Goal: Task Accomplishment & Management: Use online tool/utility

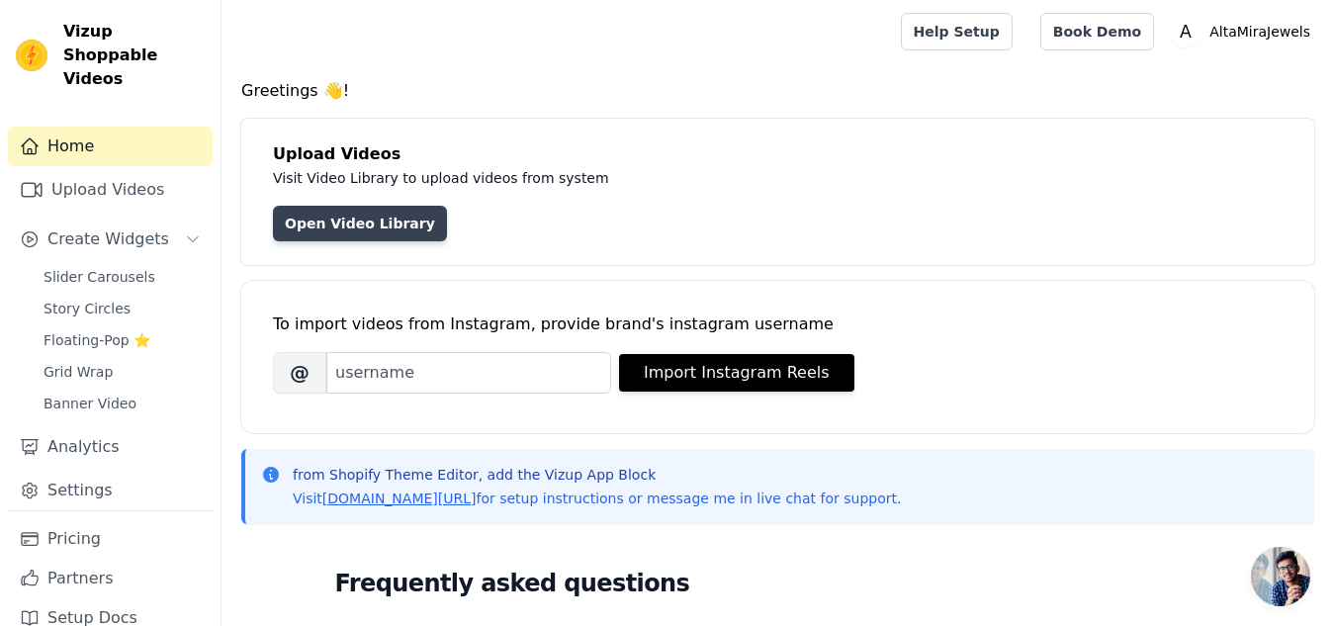
click at [346, 218] on link "Open Video Library" at bounding box center [360, 224] width 174 height 36
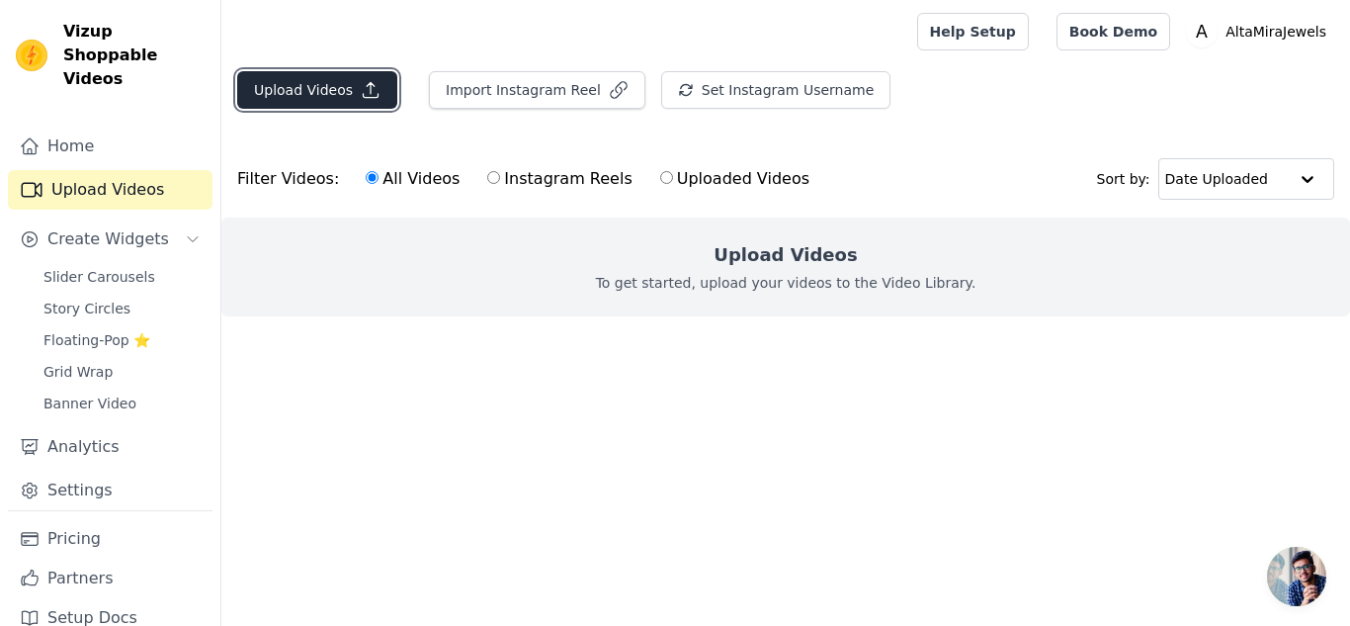
click at [290, 81] on button "Upload Videos" at bounding box center [317, 90] width 160 height 38
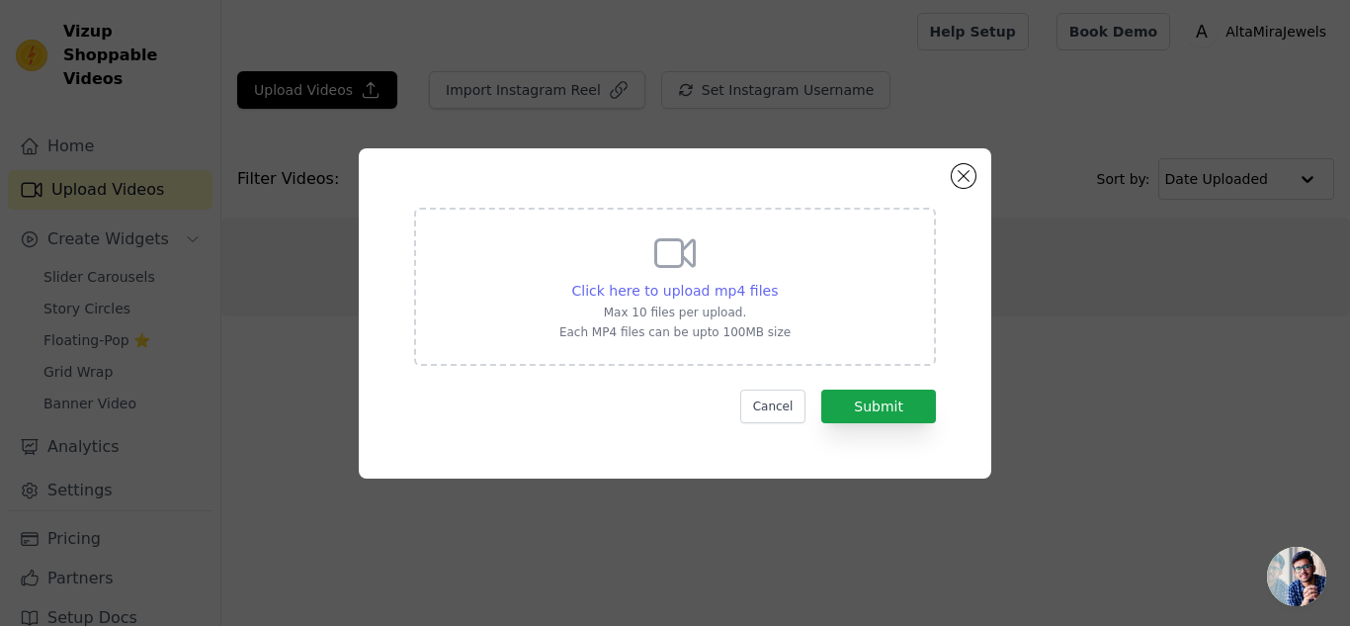
click at [659, 287] on span "Click here to upload mp4 files" at bounding box center [675, 291] width 207 height 16
click at [777, 281] on input "Click here to upload mp4 files Max 10 files per upload. Each MP4 files can be u…" at bounding box center [777, 280] width 1 height 1
type input "C:\fakepath\AltaMira Elegance.mp4"
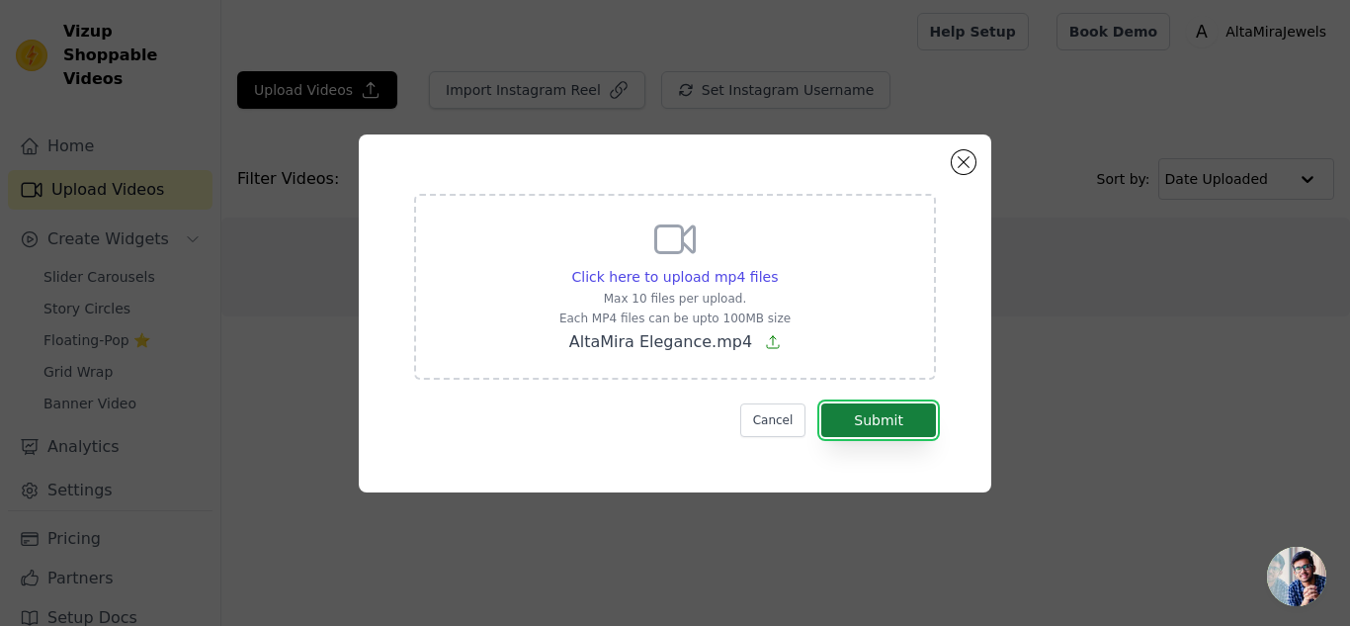
click at [853, 416] on button "Submit" at bounding box center [879, 420] width 115 height 34
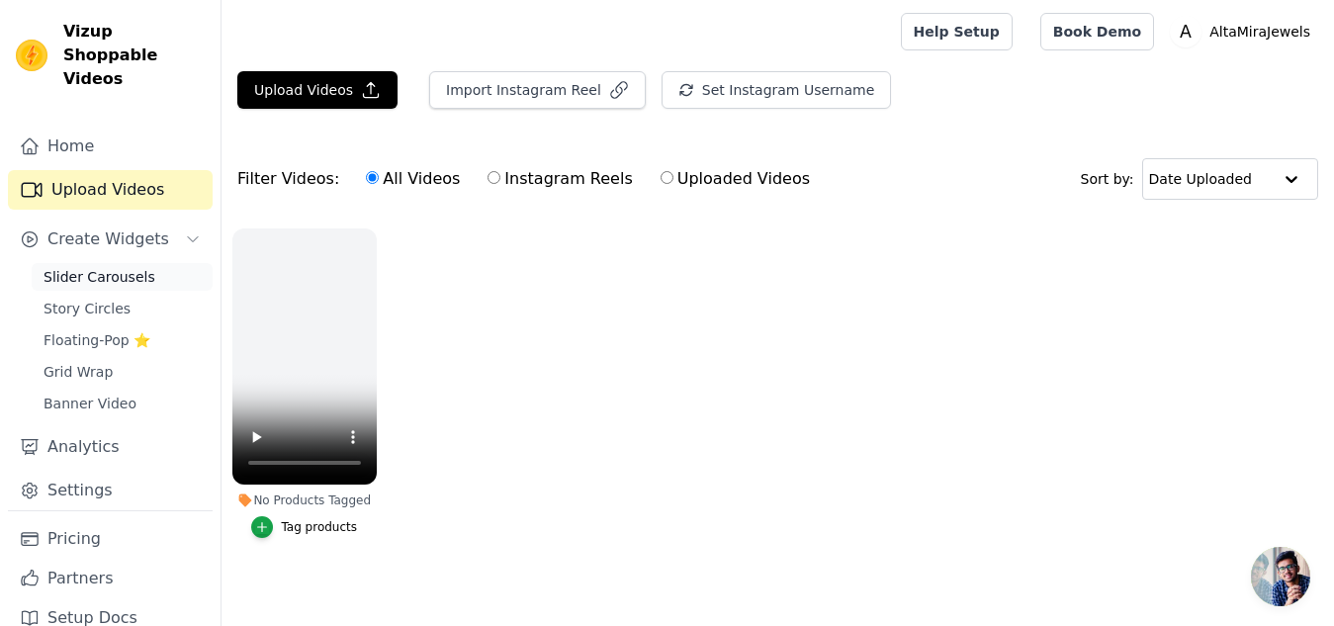
click at [119, 273] on span "Slider Carousels" at bounding box center [100, 277] width 112 height 20
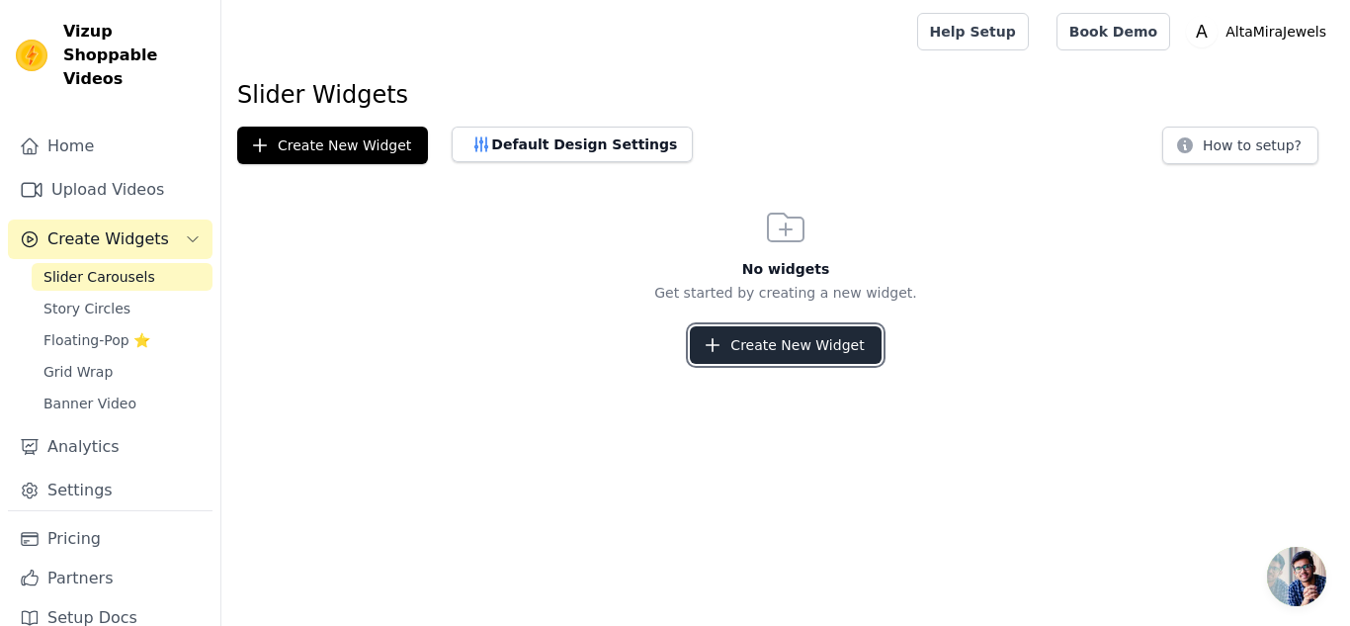
click at [782, 344] on button "Create New Widget" at bounding box center [785, 345] width 191 height 38
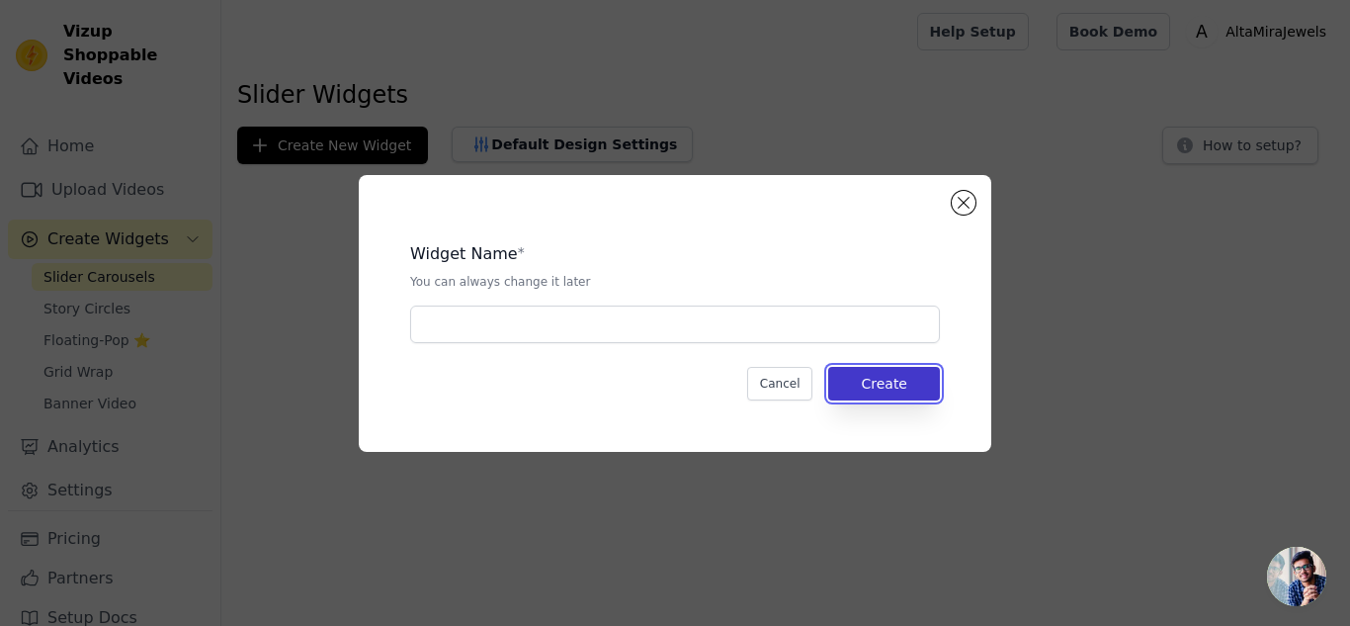
click at [891, 378] on button "Create" at bounding box center [884, 384] width 112 height 34
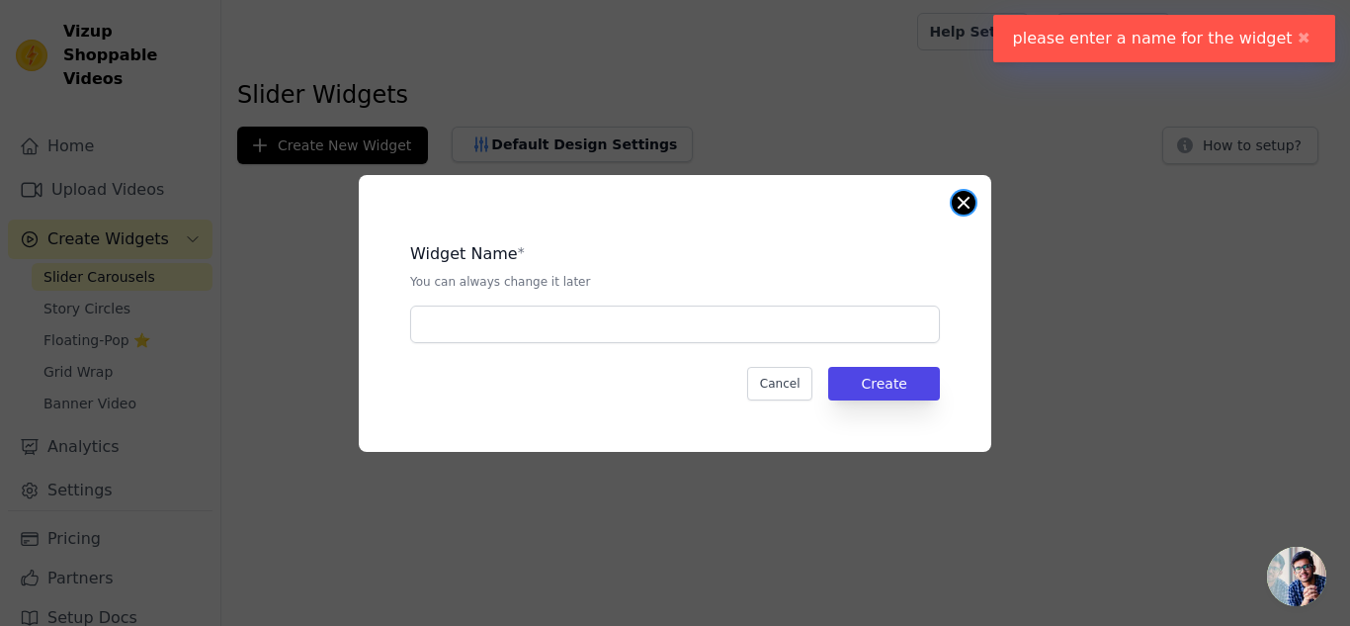
click at [963, 206] on button "Close modal" at bounding box center [964, 203] width 24 height 24
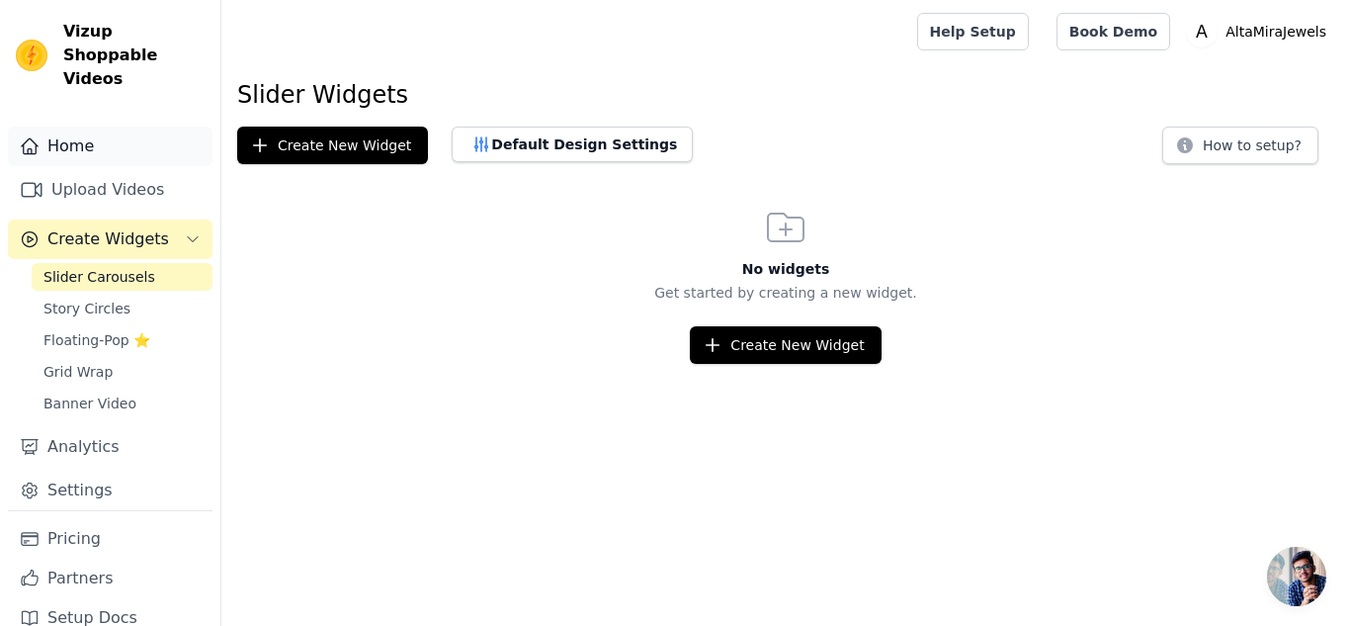
click at [53, 146] on link "Home" at bounding box center [110, 147] width 205 height 40
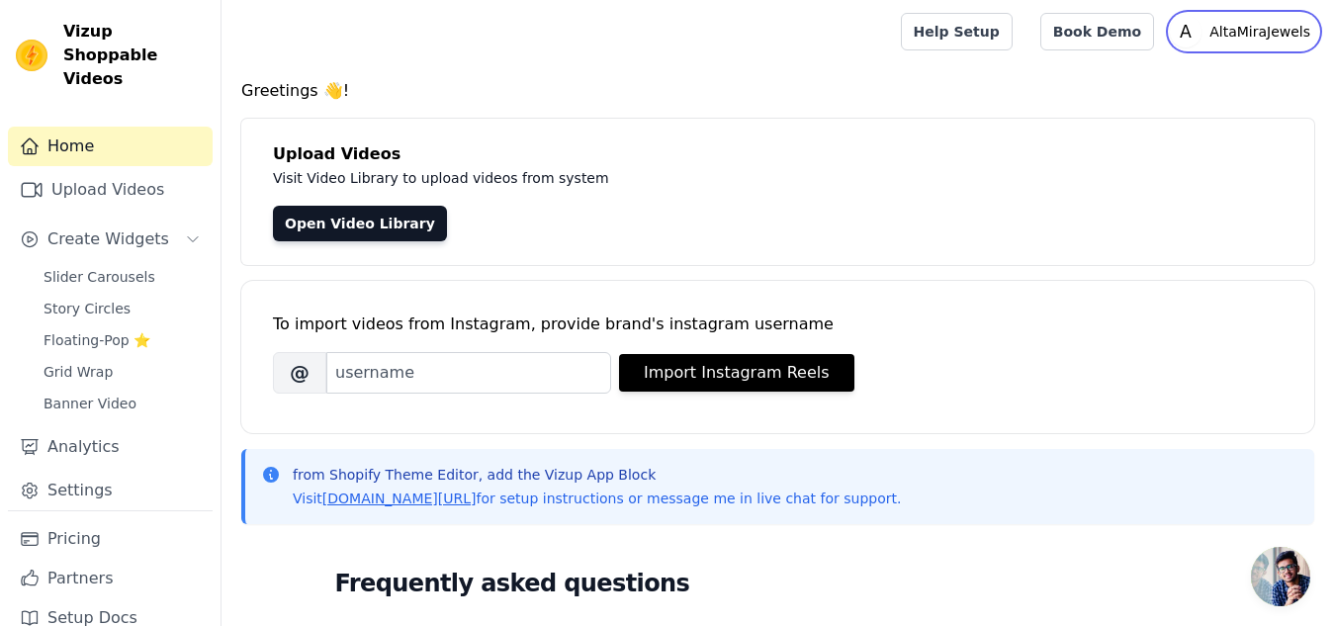
click at [1244, 27] on p "AltaMiraJewels" at bounding box center [1259, 32] width 117 height 36
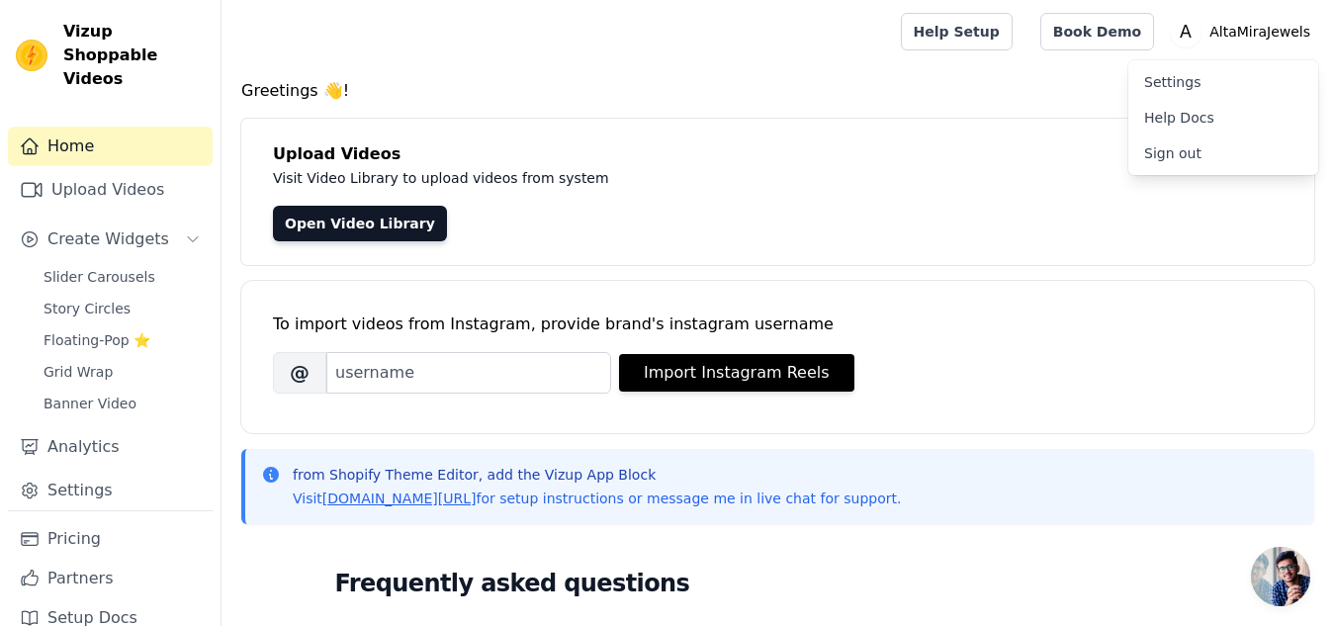
click at [306, 55] on div at bounding box center [557, 31] width 640 height 63
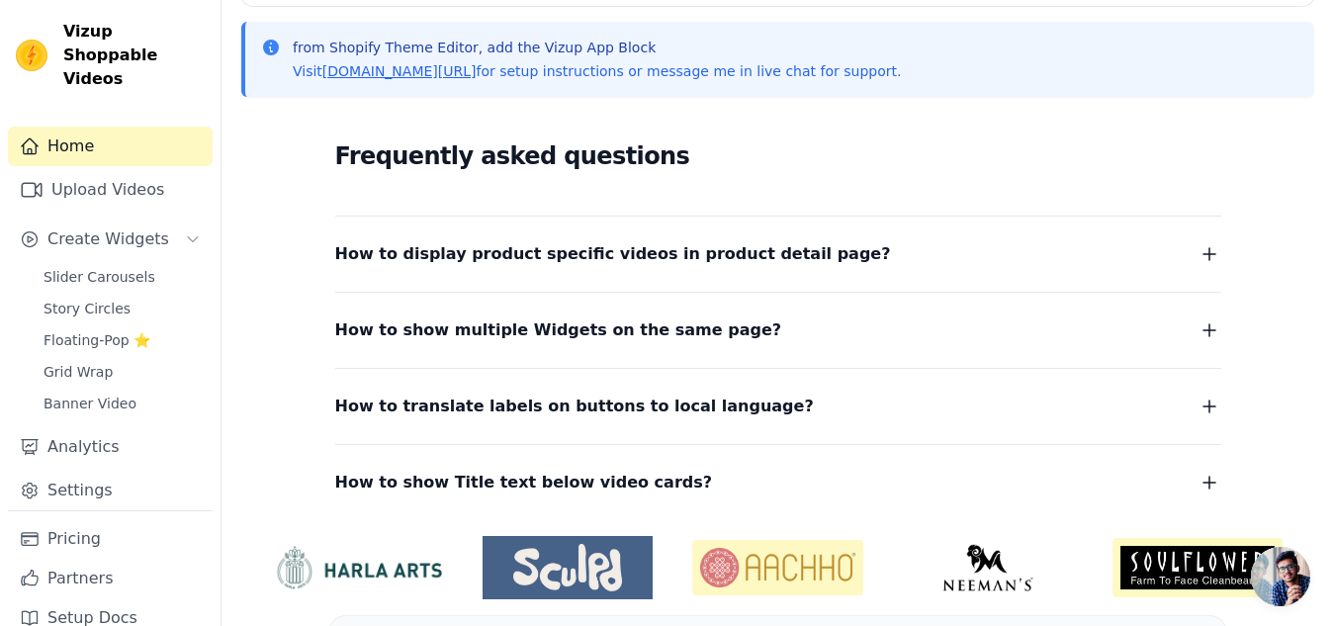
scroll to position [483, 0]
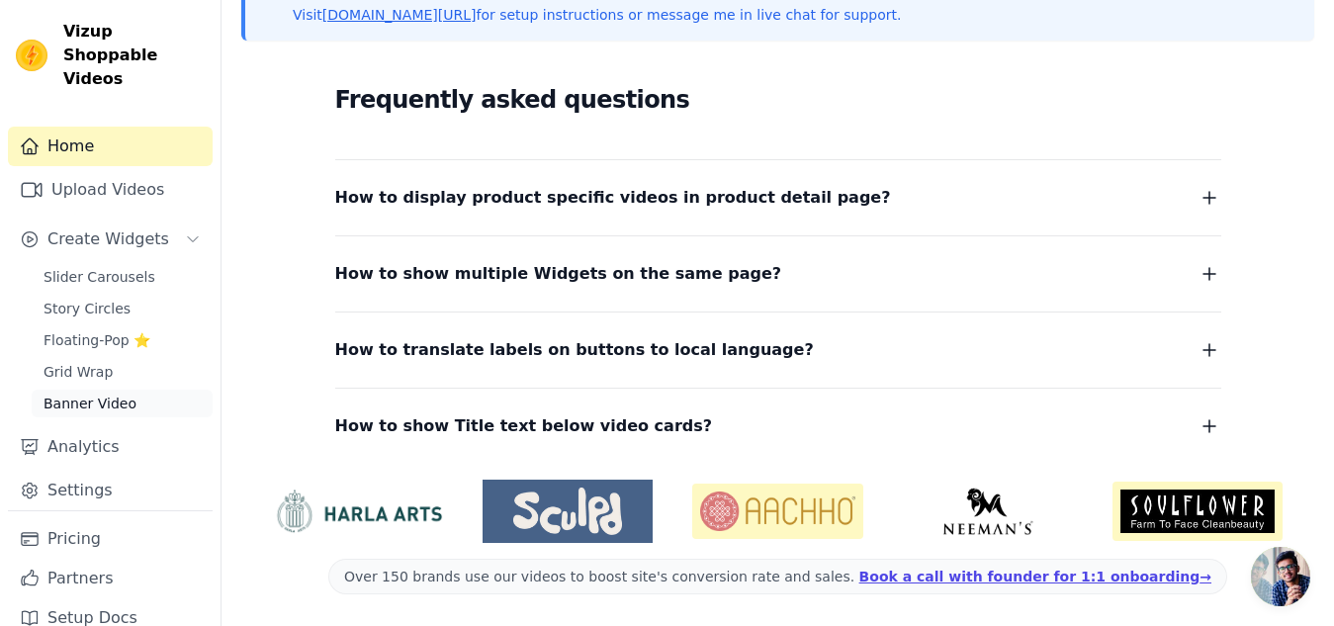
click at [96, 412] on span "Banner Video" at bounding box center [90, 403] width 93 height 20
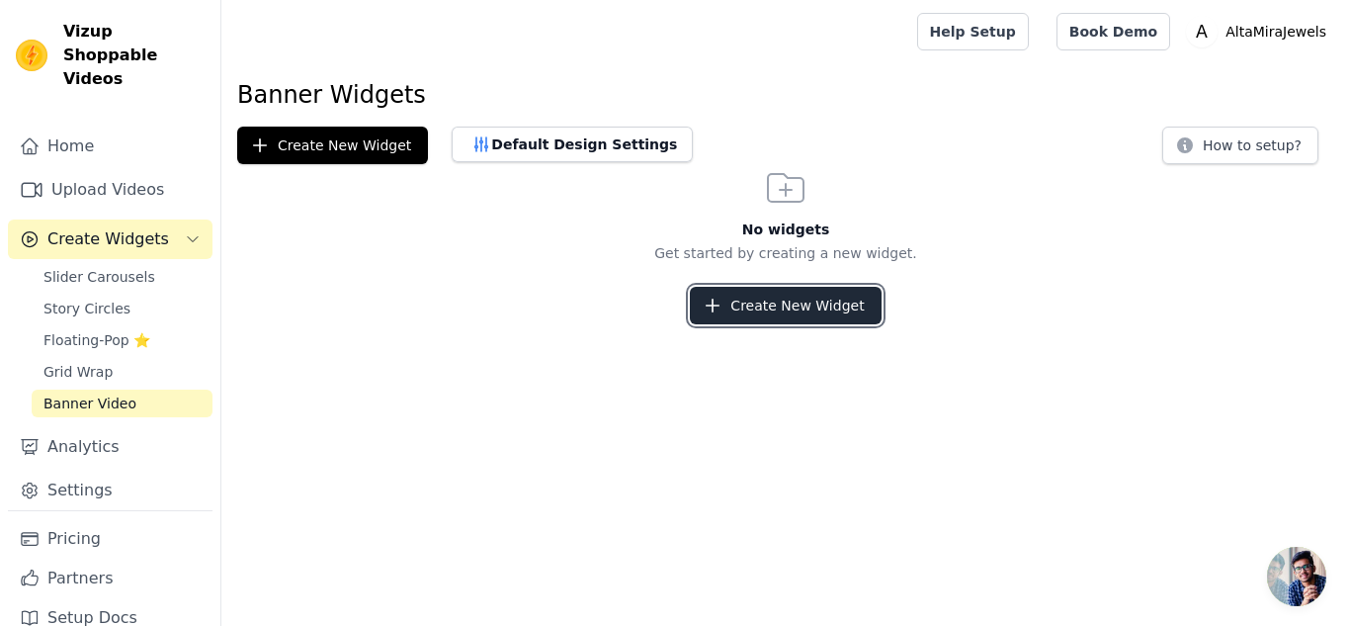
click at [782, 310] on button "Create New Widget" at bounding box center [785, 306] width 191 height 38
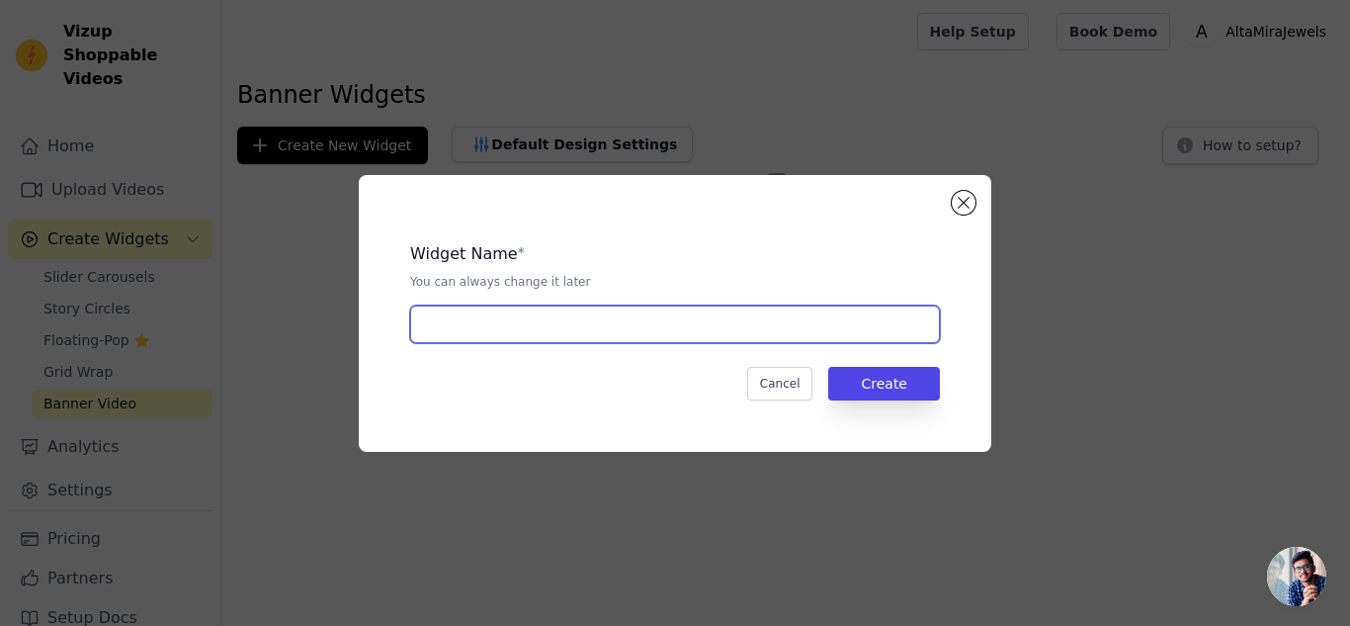
click at [674, 321] on input "text" at bounding box center [675, 324] width 530 height 38
type input "Banner Video"
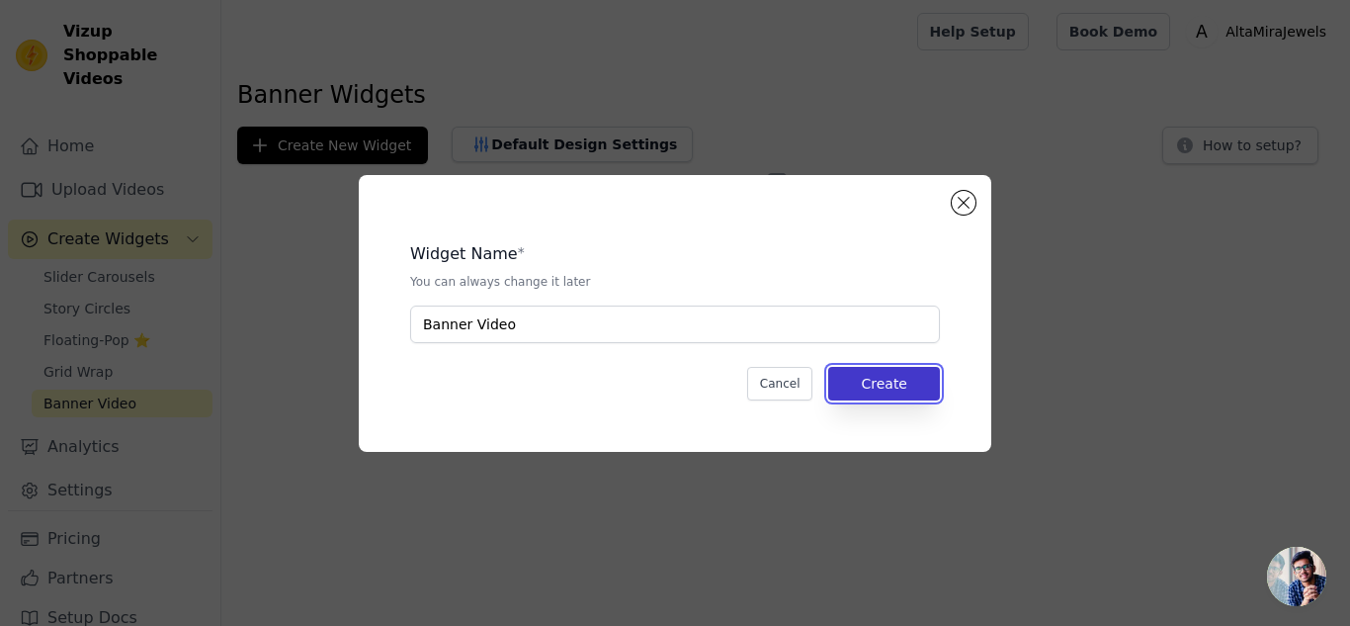
click at [908, 391] on button "Create" at bounding box center [884, 384] width 112 height 34
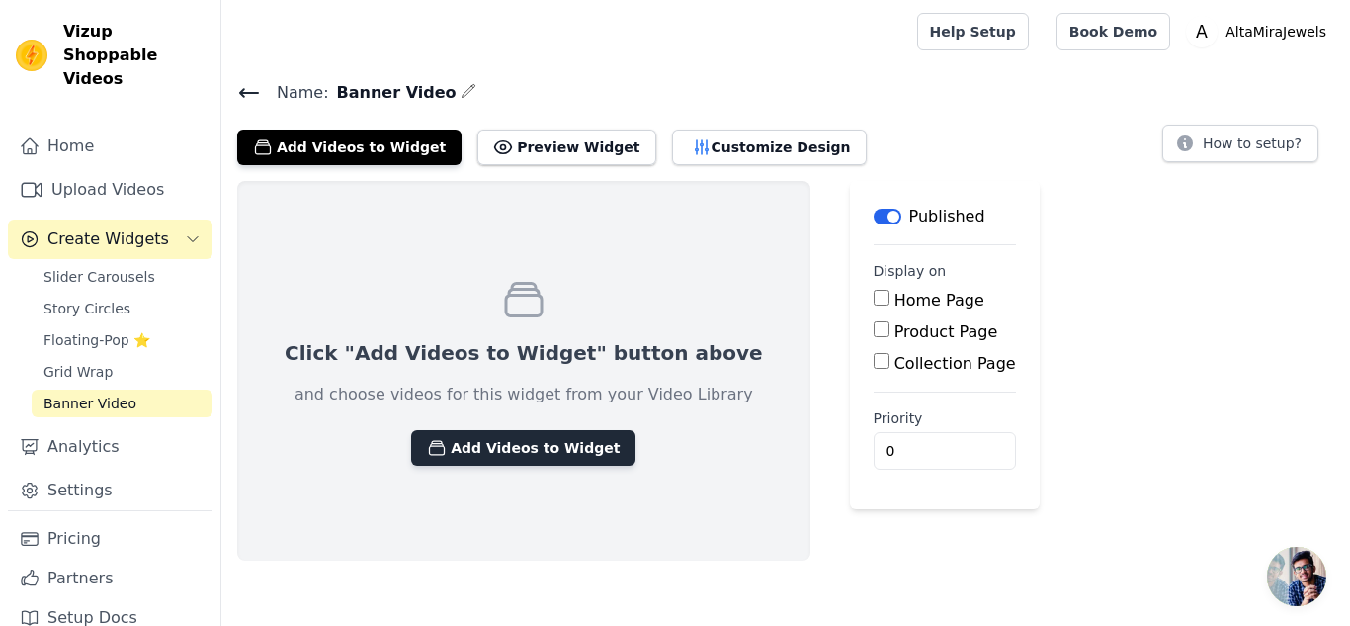
click at [469, 436] on button "Add Videos to Widget" at bounding box center [523, 448] width 224 height 36
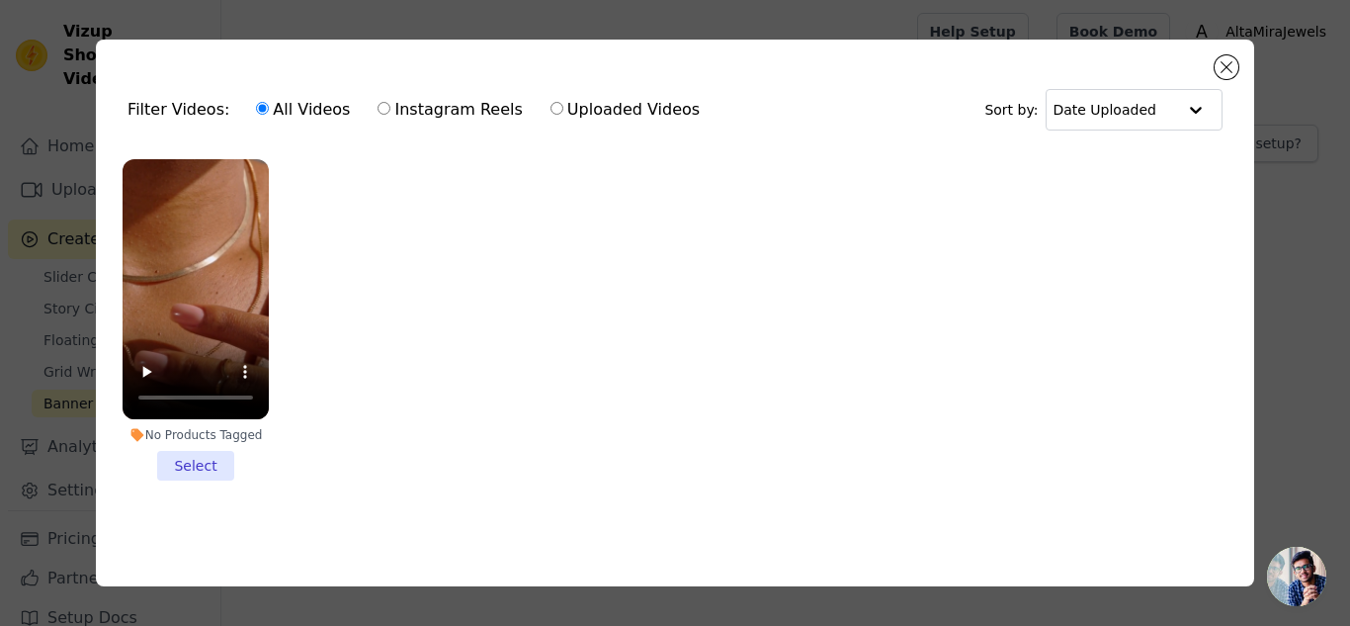
click at [551, 102] on input "Uploaded Videos" at bounding box center [557, 108] width 13 height 13
radio input "true"
click at [187, 463] on li "No Products Tagged Select" at bounding box center [196, 319] width 146 height 321
click at [0, 0] on input "No Products Tagged Select" at bounding box center [0, 0] width 0 height 0
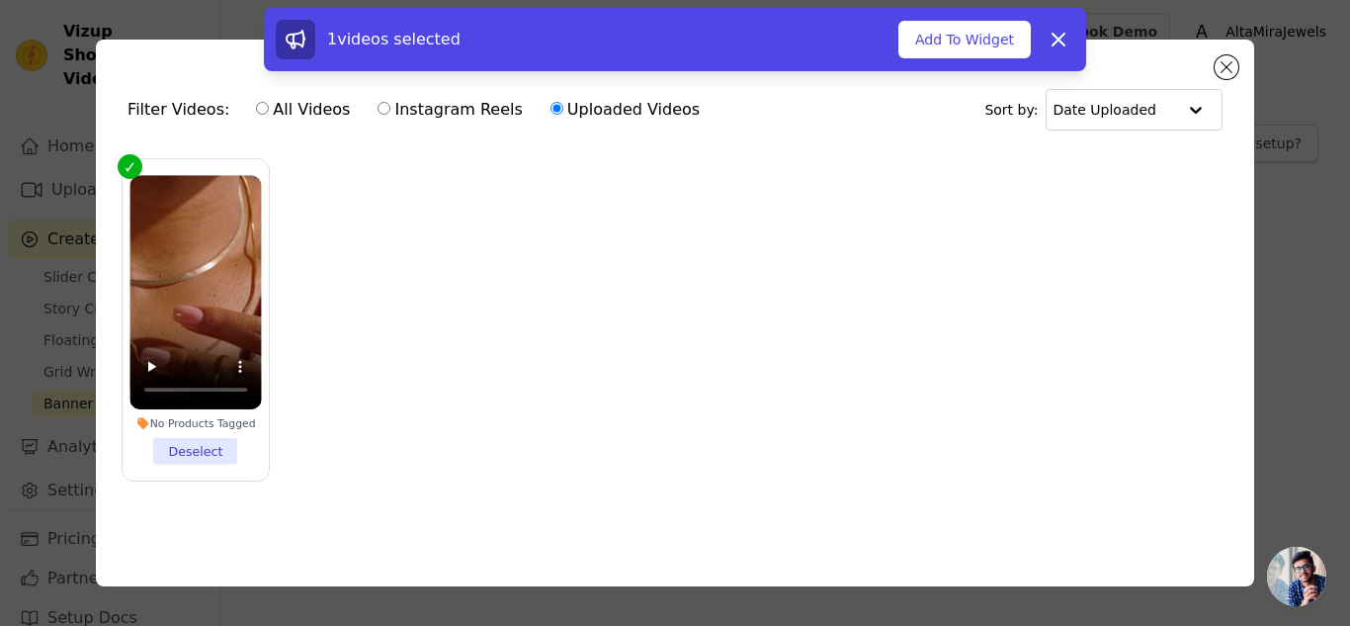
click at [1176, 190] on ul "No Products Tagged Deselect" at bounding box center [675, 335] width 1127 height 375
click at [971, 29] on button "Add To Widget" at bounding box center [965, 40] width 132 height 38
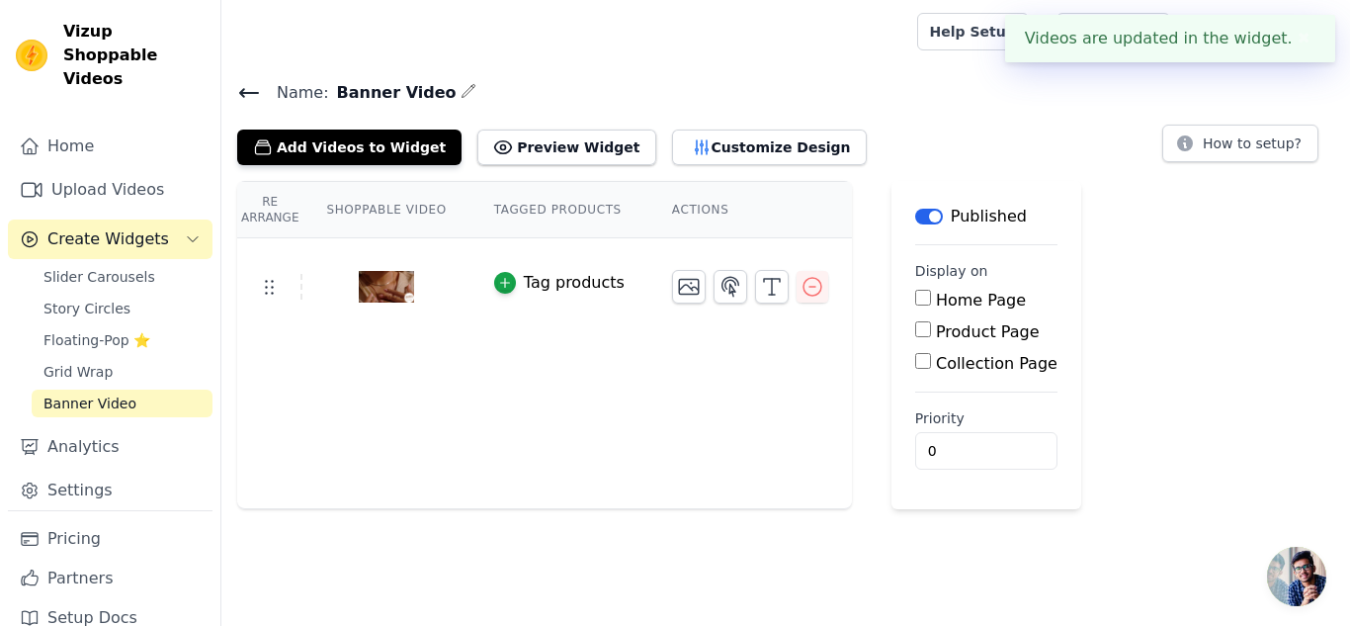
click at [915, 300] on input "Home Page" at bounding box center [923, 298] width 16 height 16
checkbox input "true"
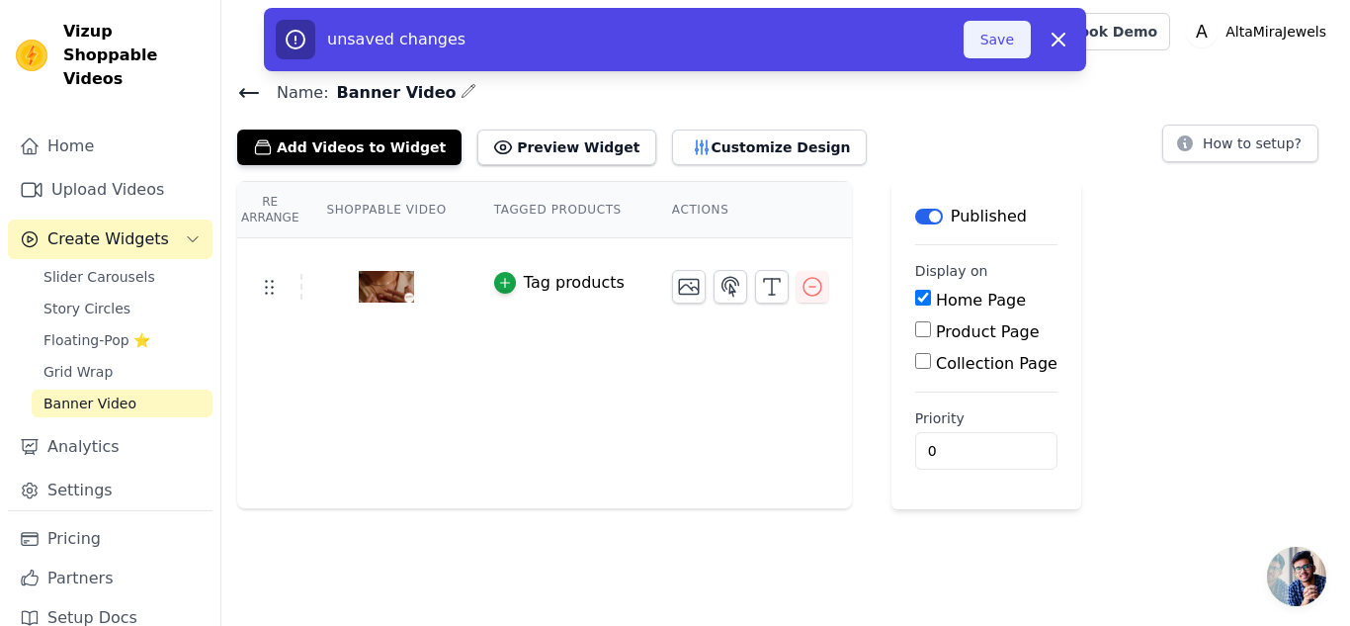
click at [998, 36] on button "Save" at bounding box center [997, 40] width 67 height 38
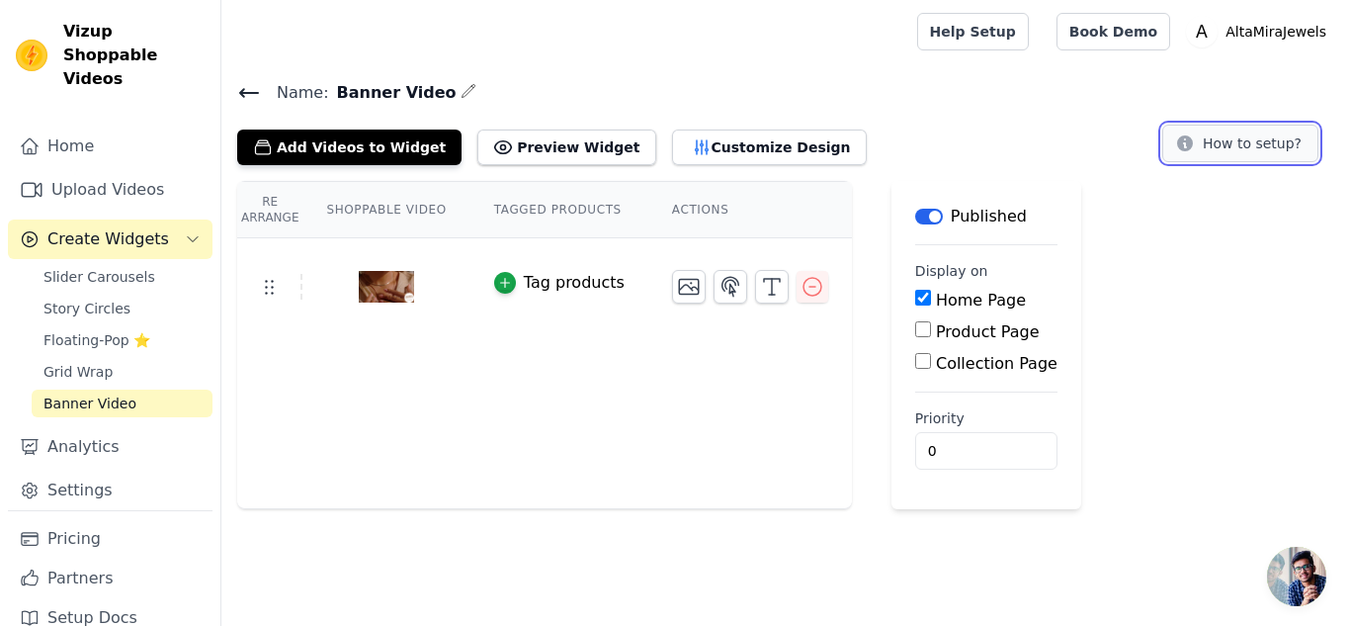
click at [1222, 136] on button "How to setup?" at bounding box center [1241, 144] width 156 height 38
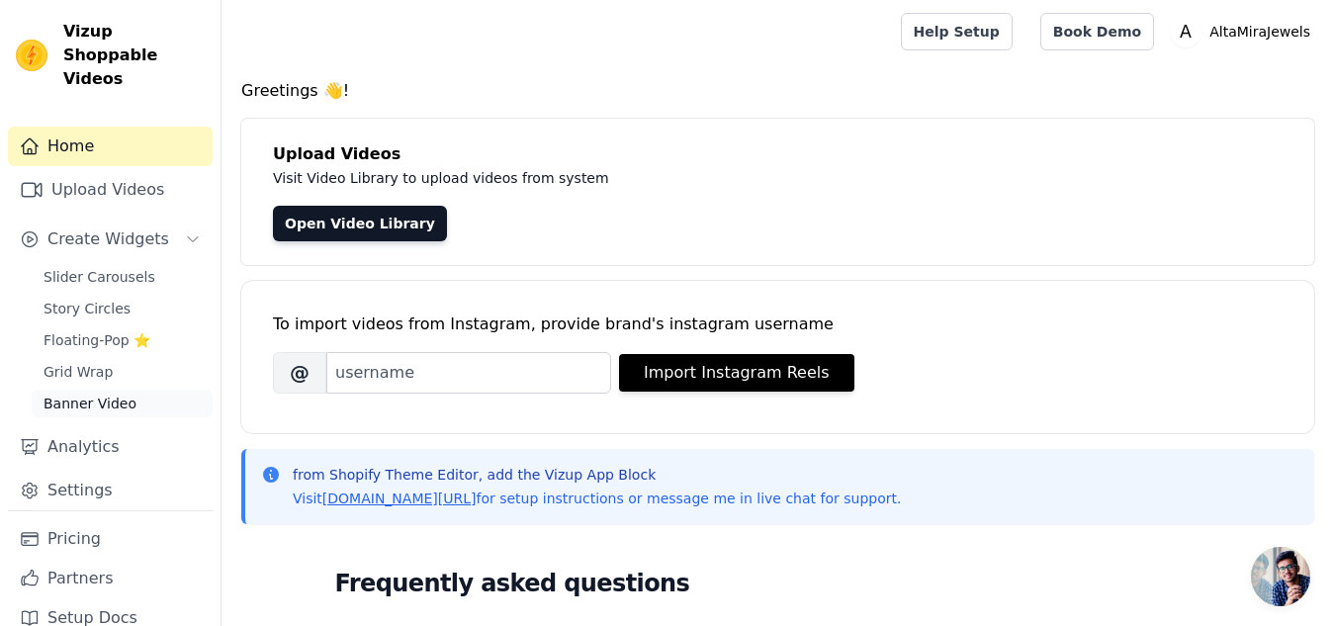
click at [94, 400] on span "Banner Video" at bounding box center [90, 403] width 93 height 20
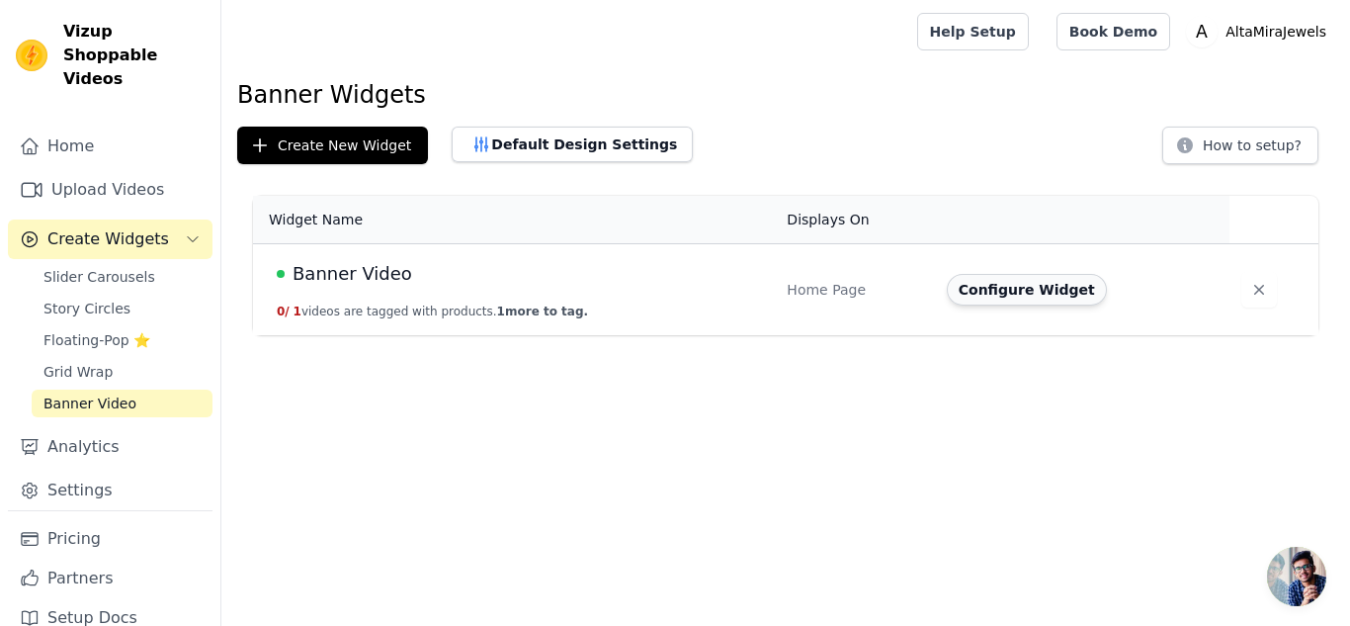
click at [1032, 289] on button "Configure Widget" at bounding box center [1027, 290] width 160 height 32
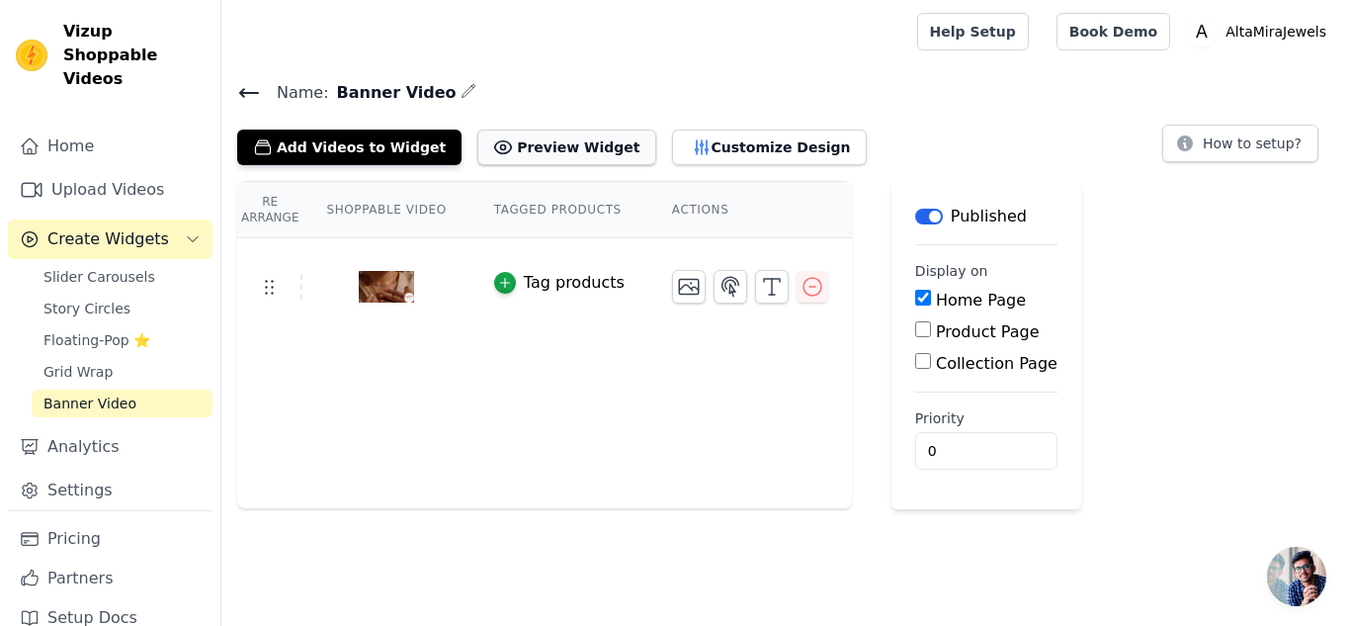
click at [528, 134] on button "Preview Widget" at bounding box center [567, 148] width 178 height 36
click at [243, 86] on icon at bounding box center [249, 93] width 24 height 24
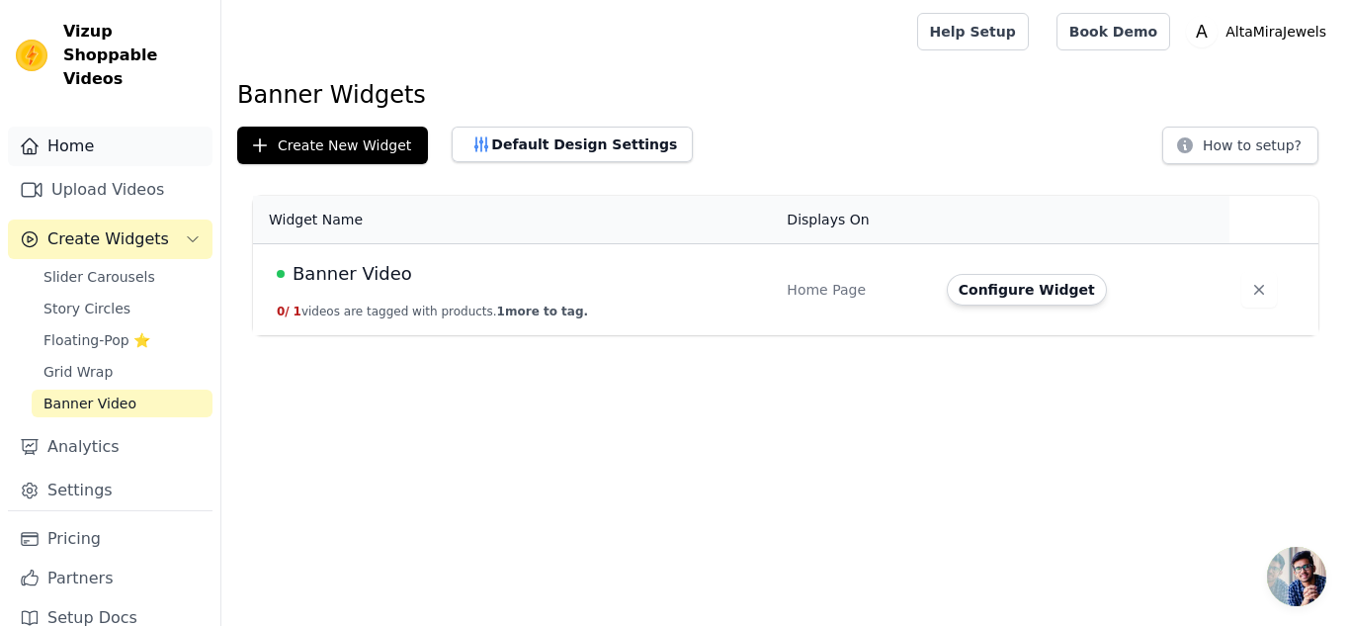
click at [45, 149] on link "Home" at bounding box center [110, 147] width 205 height 40
